Goal: Obtain resource: Download file/media

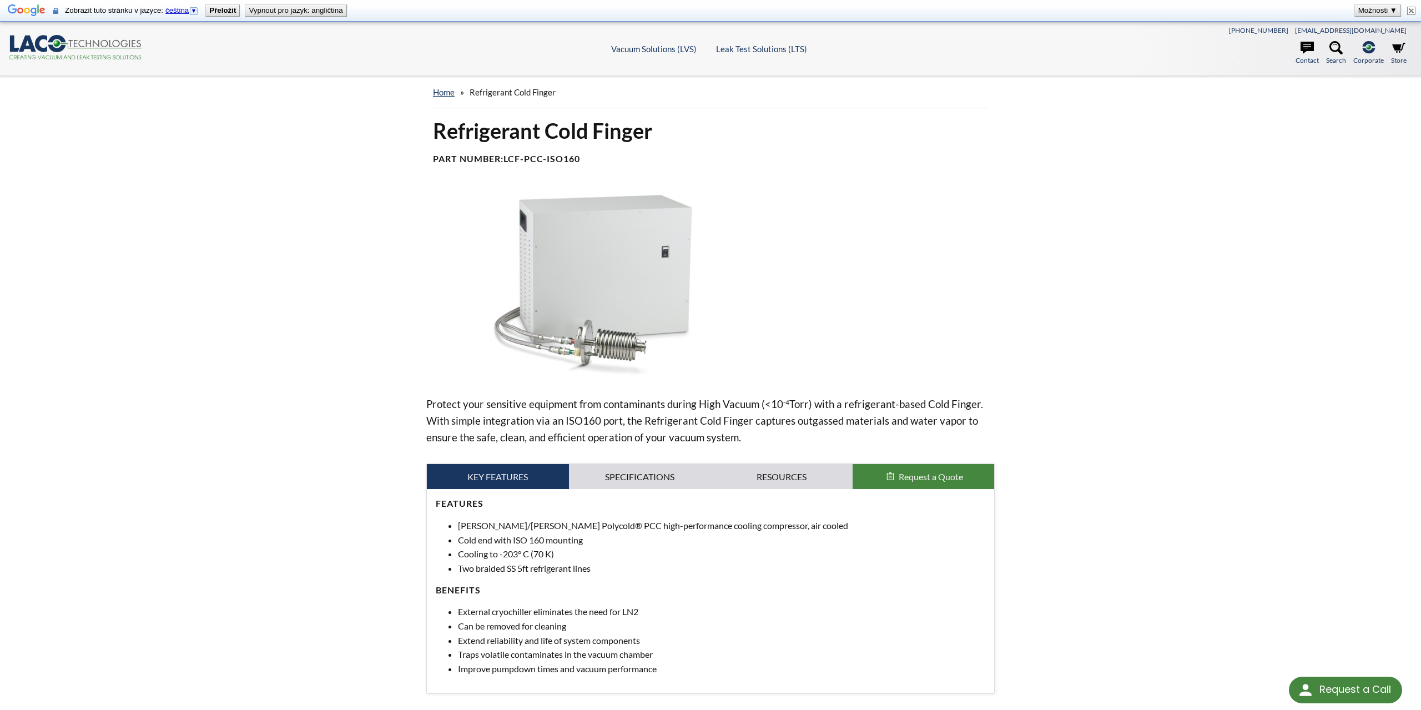
scroll to position [57, 0]
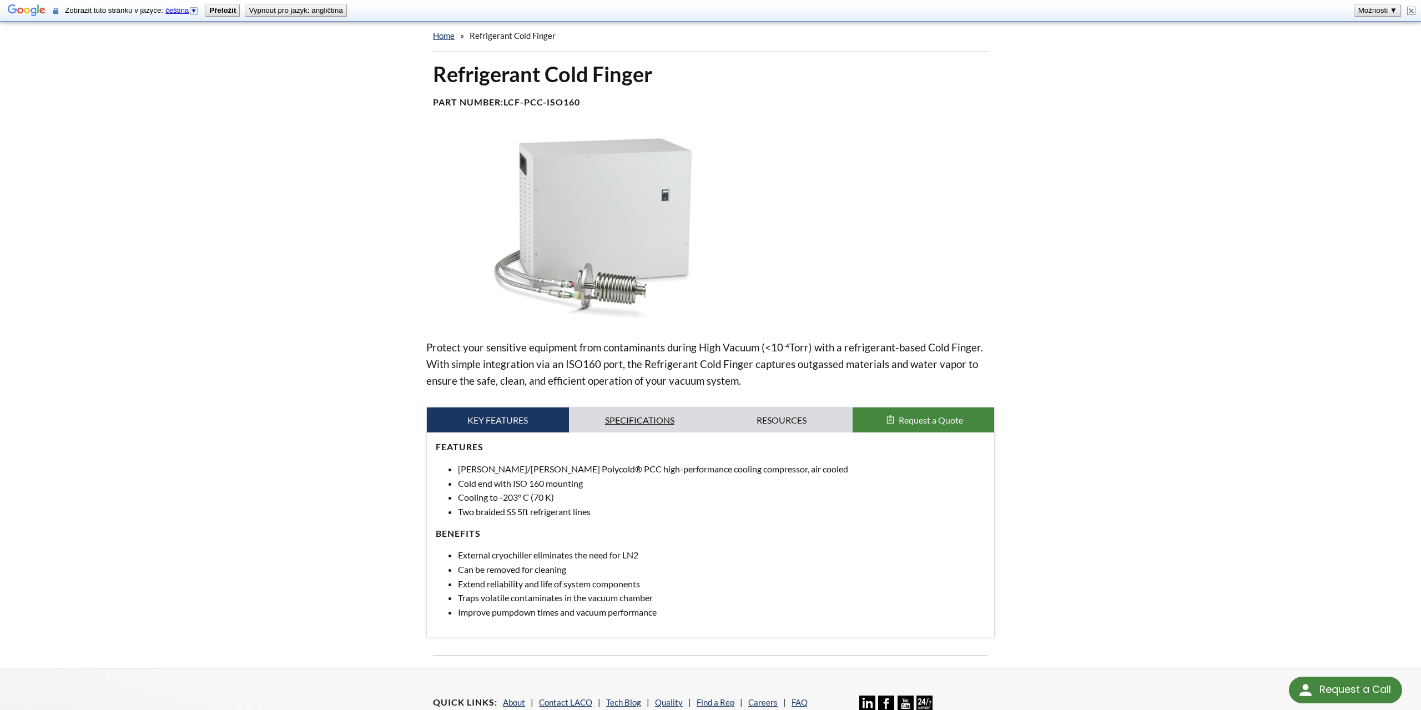
click at [610, 424] on link "Specifications" at bounding box center [640, 420] width 142 height 26
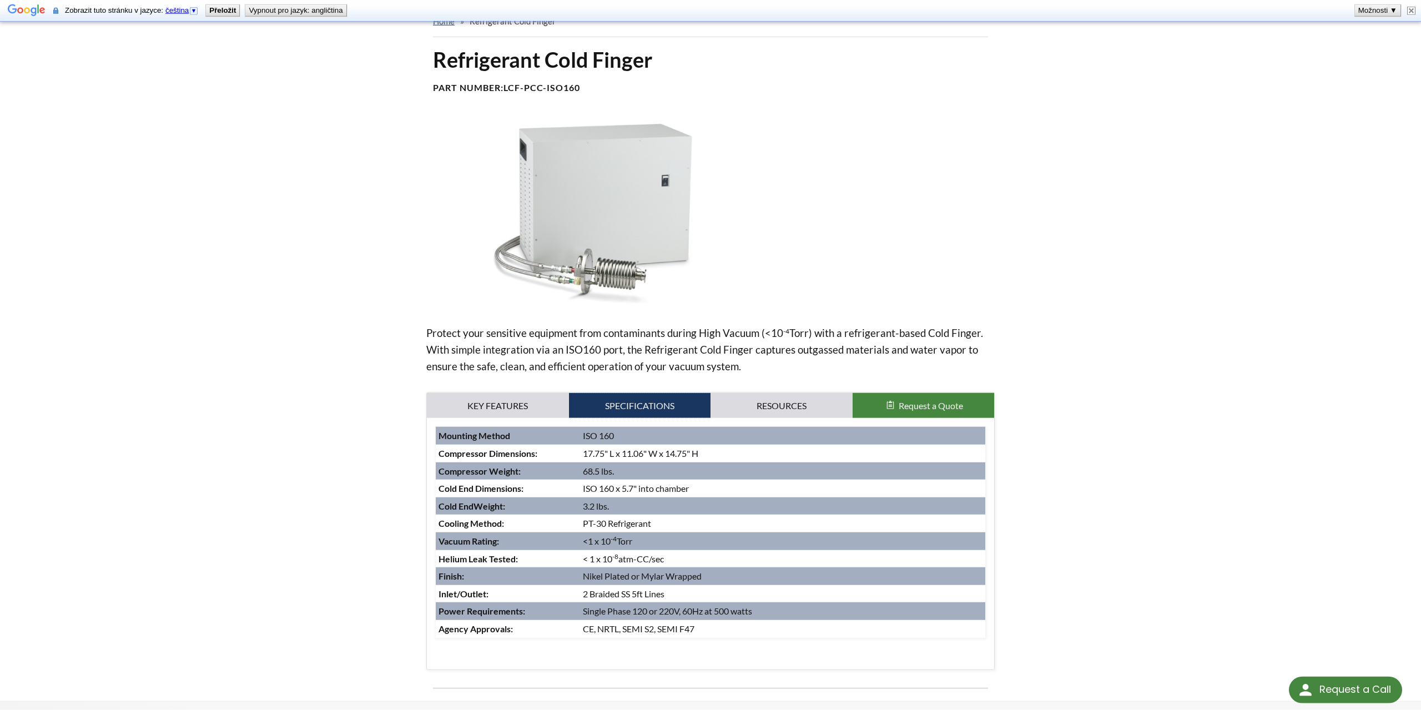
scroll to position [113, 0]
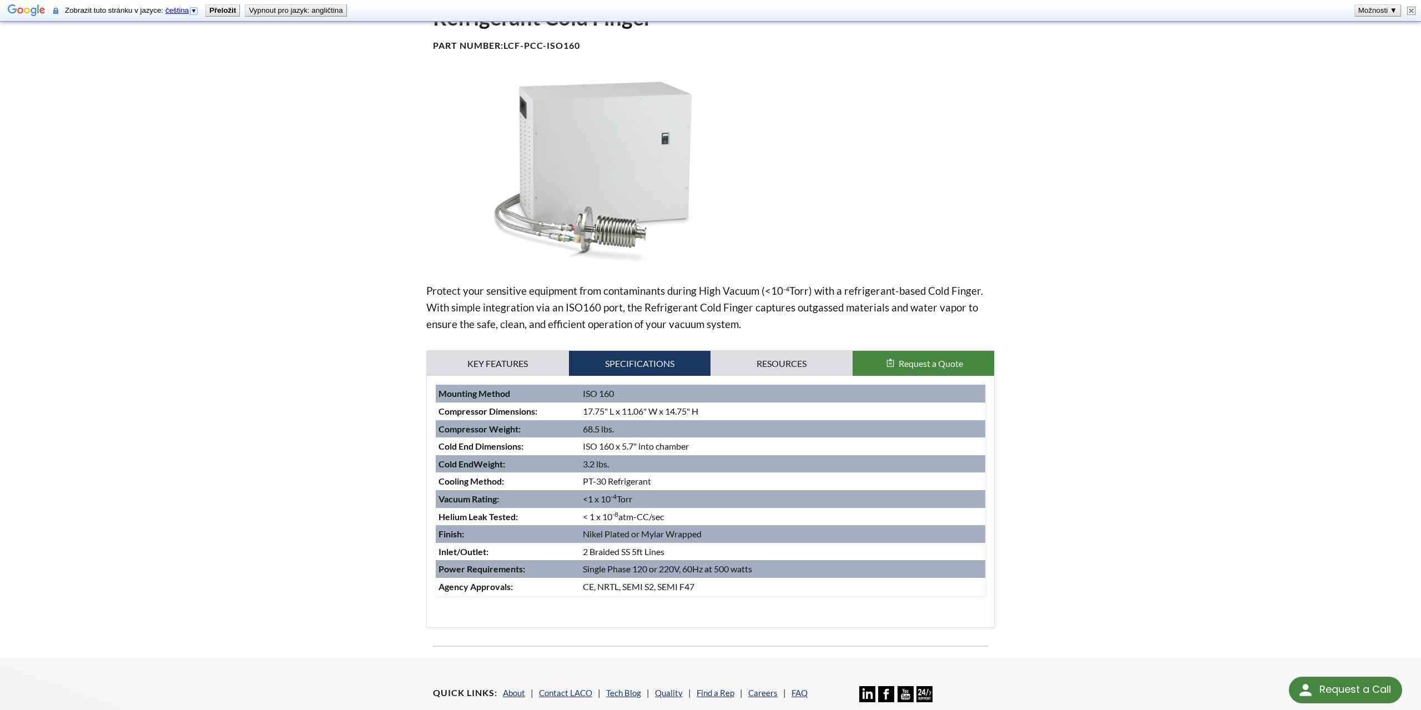
click at [136, 510] on div "home » Refrigerant Cold Finger Refrigerant Cold Finger Part Number: LCF-PCC-ISO…" at bounding box center [710, 311] width 1421 height 696
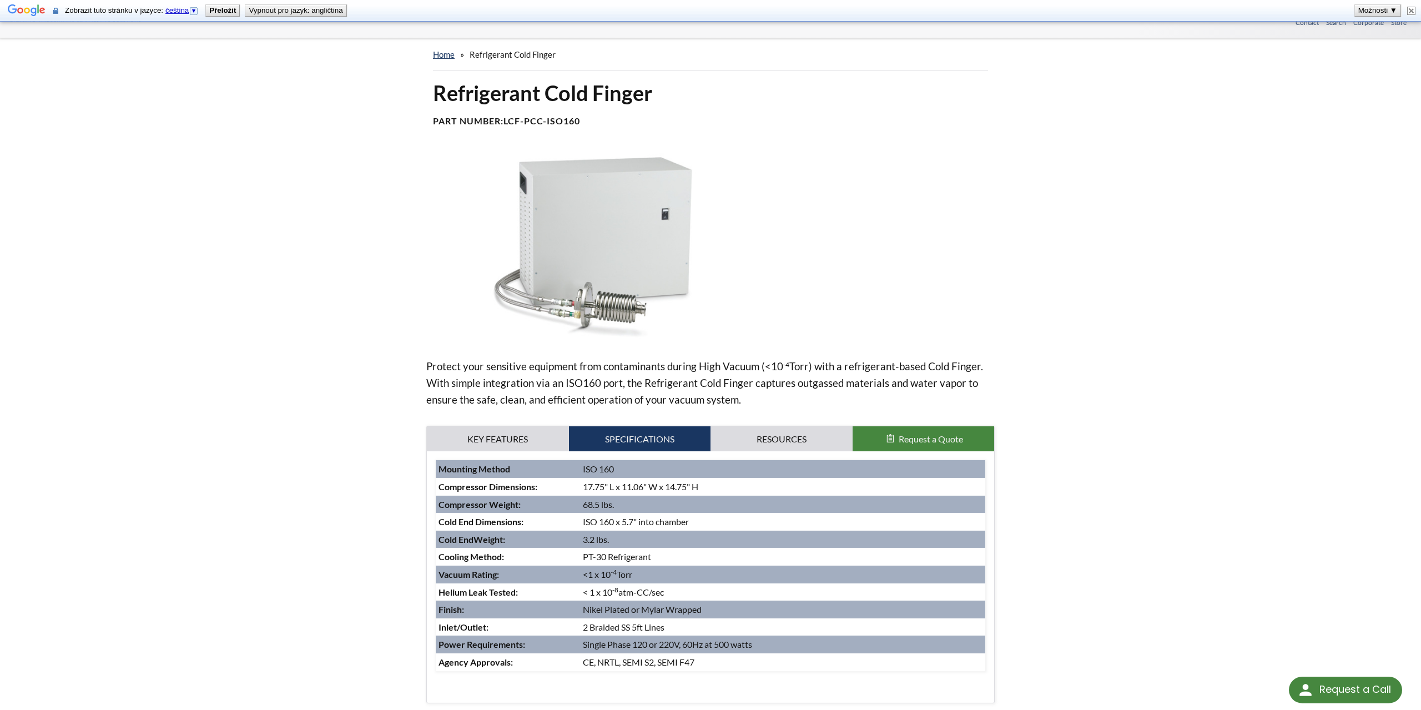
scroll to position [57, 0]
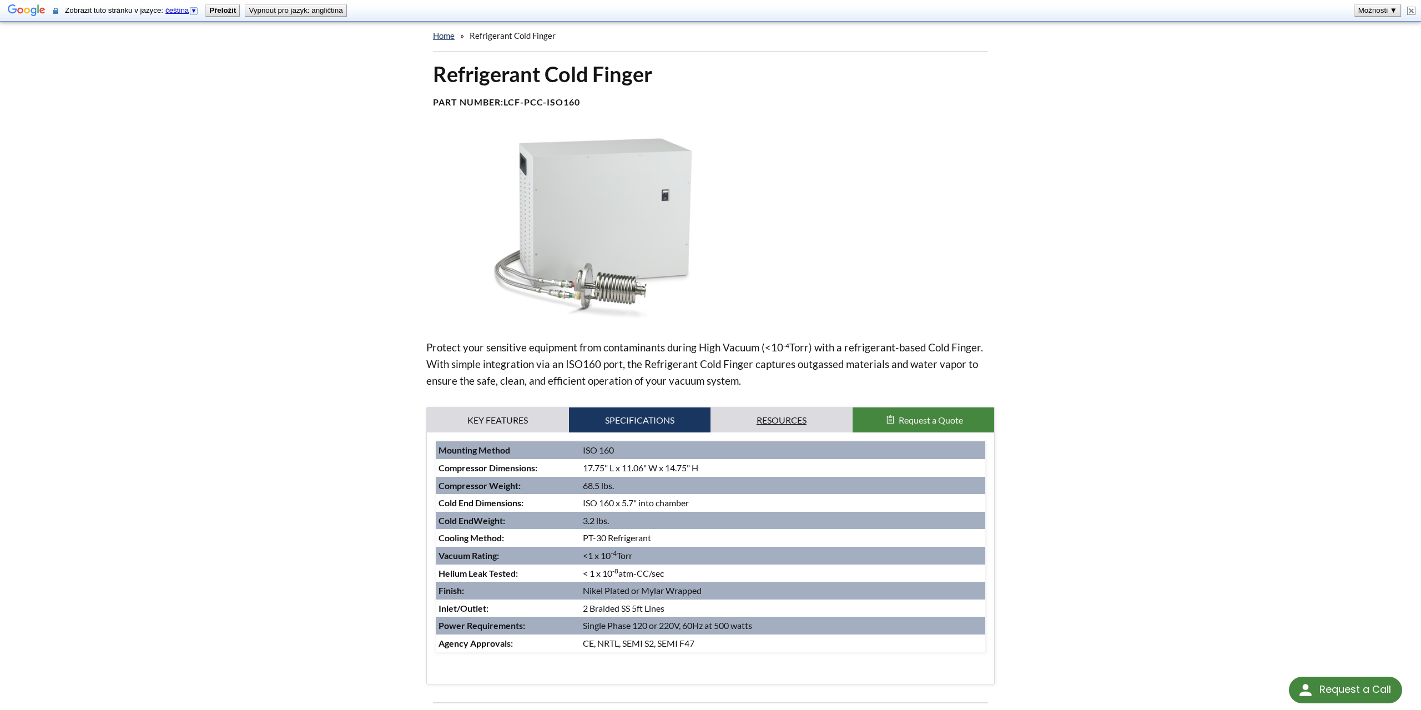
click at [781, 416] on link "Resources" at bounding box center [782, 420] width 142 height 26
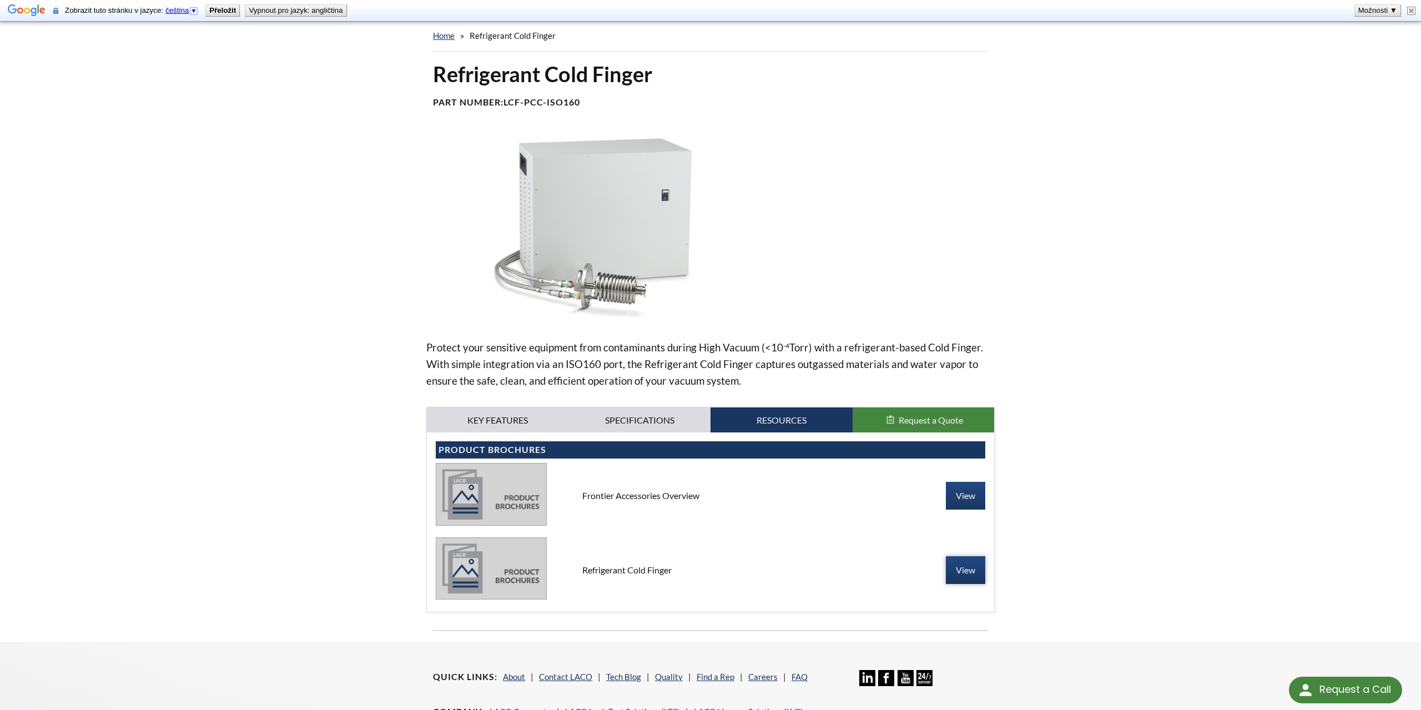
click at [961, 566] on link "View" at bounding box center [965, 570] width 39 height 28
click at [970, 491] on link "View" at bounding box center [965, 496] width 39 height 28
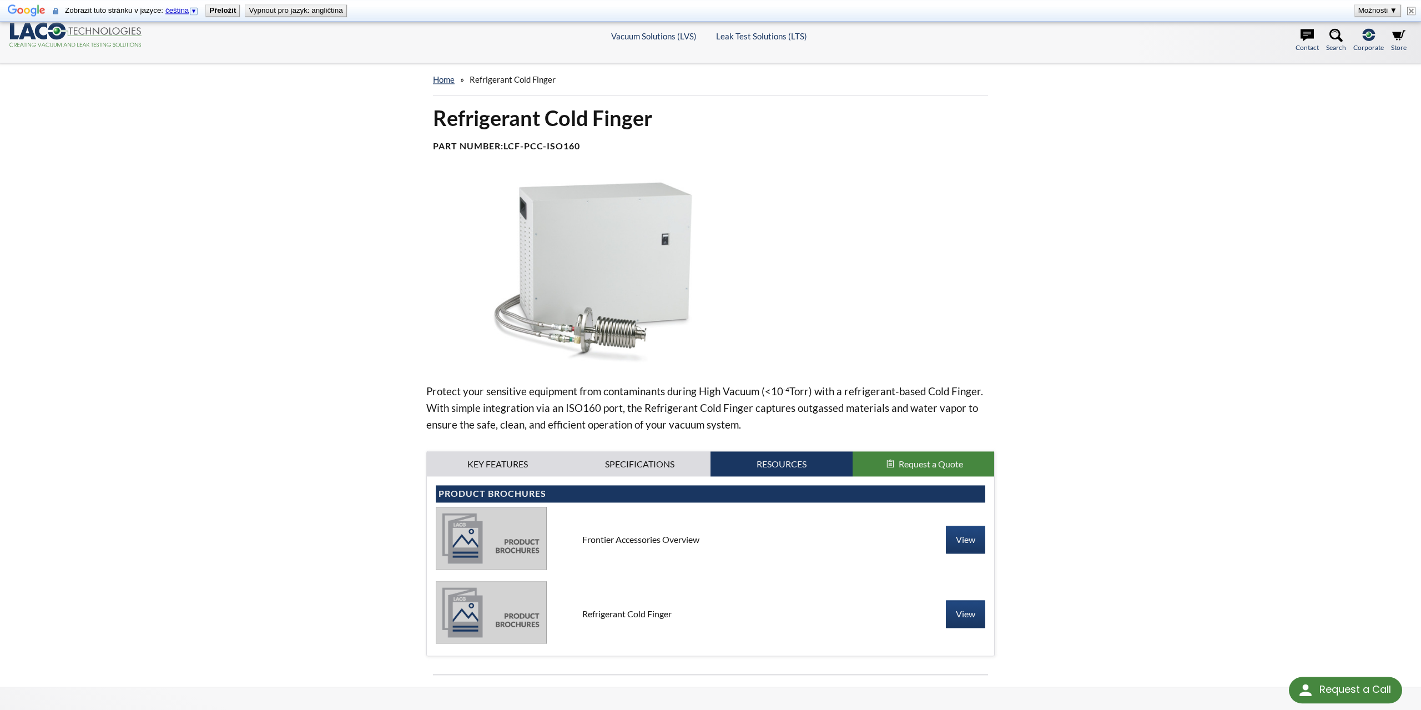
scroll to position [0, 0]
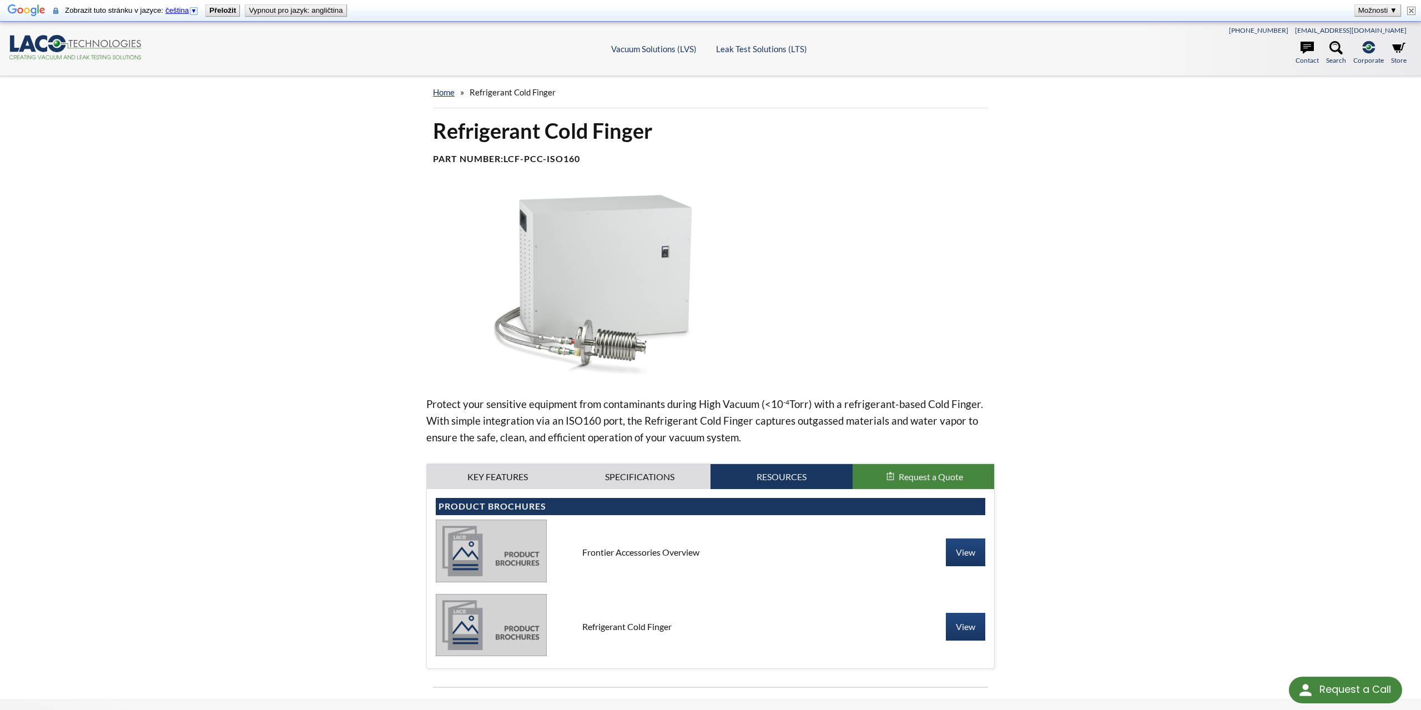
click at [526, 546] on img at bounding box center [491, 551] width 111 height 62
click at [951, 545] on link "View" at bounding box center [965, 553] width 39 height 28
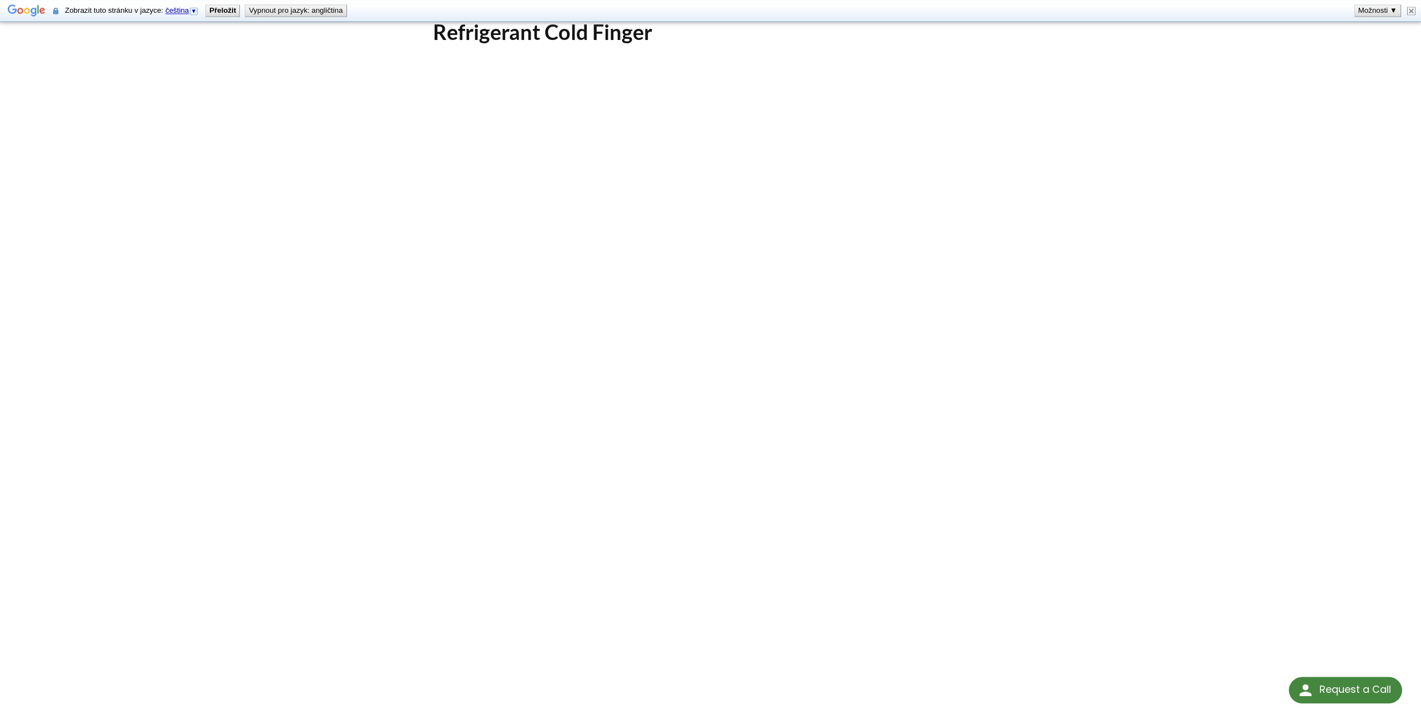
scroll to position [105, 0]
click at [349, 66] on div "Refrigerant Cold Finger Click Here To Download" at bounding box center [710, 382] width 1421 height 822
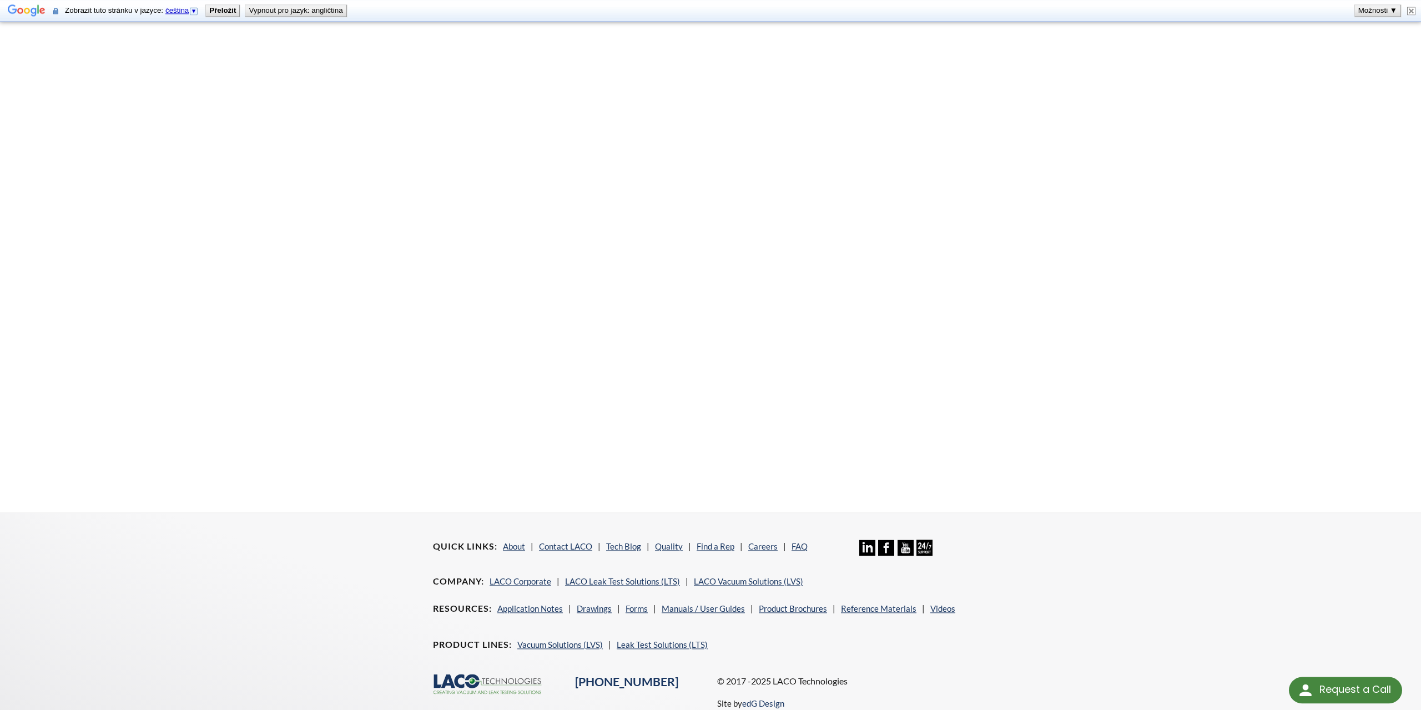
scroll to position [445, 0]
